Goal: Information Seeking & Learning: Learn about a topic

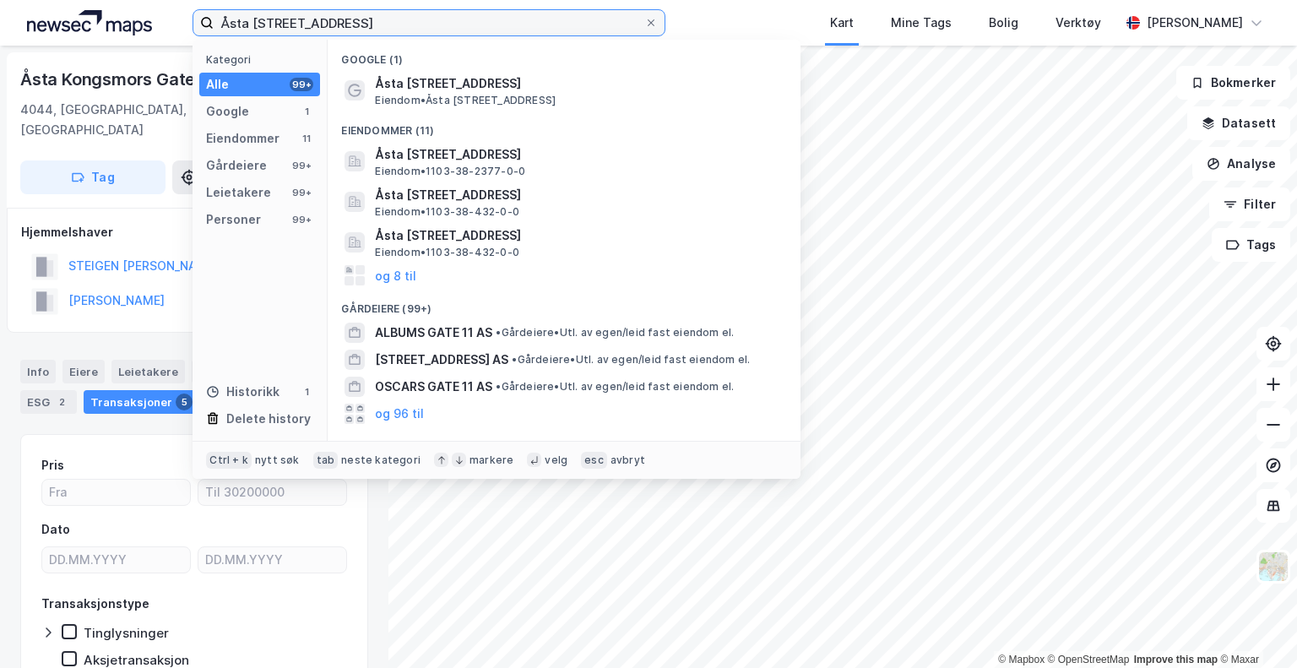
drag, startPoint x: 382, startPoint y: 30, endPoint x: 139, endPoint y: 24, distance: 242.4
click at [139, 24] on div "Åsta [STREET_ADDRESS] Kategori Alle 99+ Google 1 Eiendommer 11 Gårdeiere 99+ Le…" at bounding box center [648, 23] width 1297 height 46
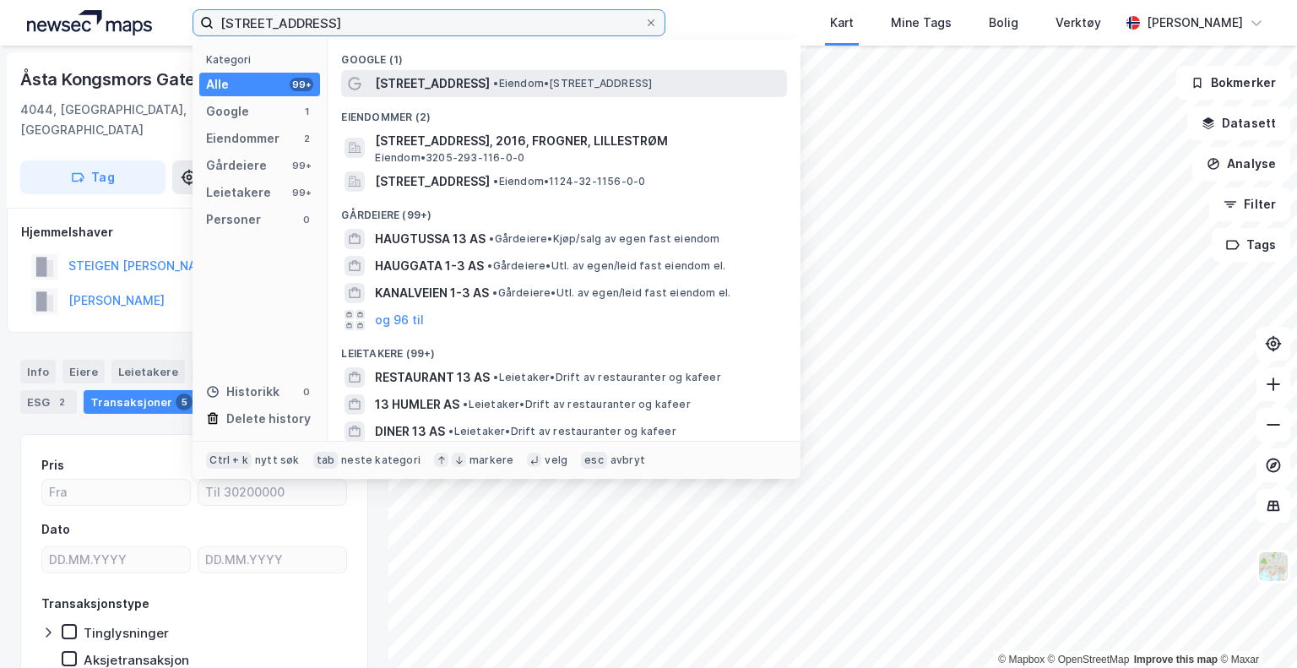
type input "[STREET_ADDRESS]"
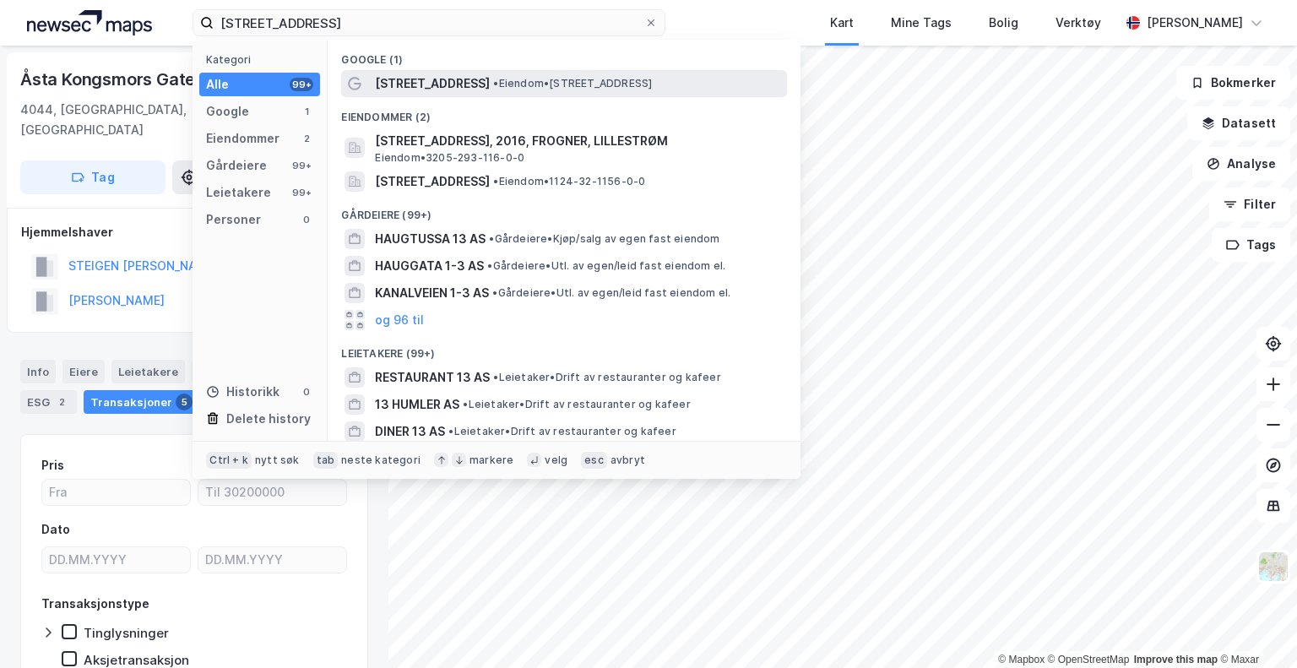
click at [605, 90] on div "[STREET_ADDRESS] • Eiendom • [STREET_ADDRESS]" at bounding box center [579, 83] width 409 height 20
